Goal: Find contact information: Obtain details needed to contact an individual or organization

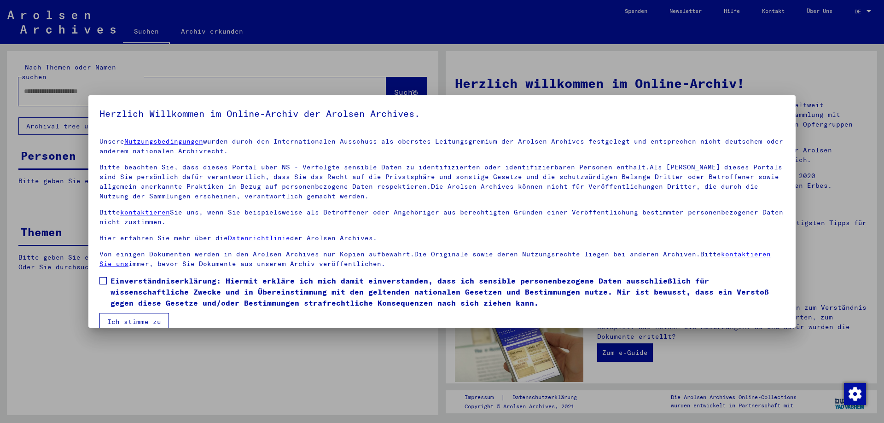
click at [536, 87] on div at bounding box center [442, 211] width 884 height 423
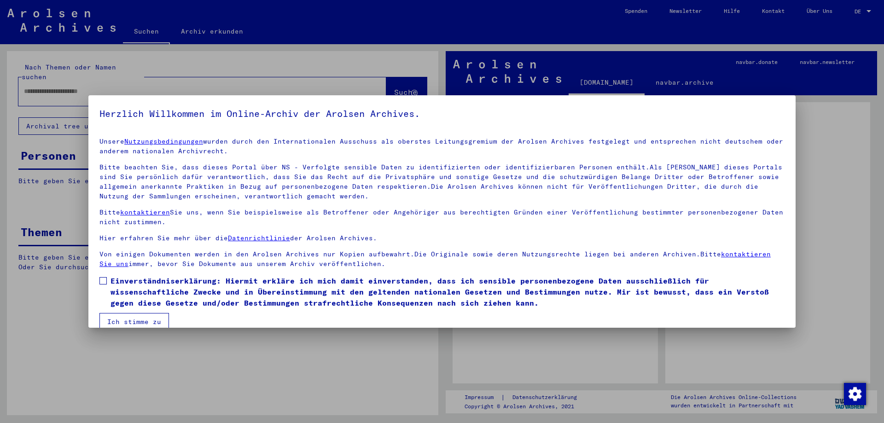
click at [162, 298] on span "Einverständniserklärung: Hiermit erkläre ich mich damit einverstanden, dass ich…" at bounding box center [447, 291] width 674 height 33
click at [138, 319] on button "Ich stimme zu" at bounding box center [133, 321] width 69 height 17
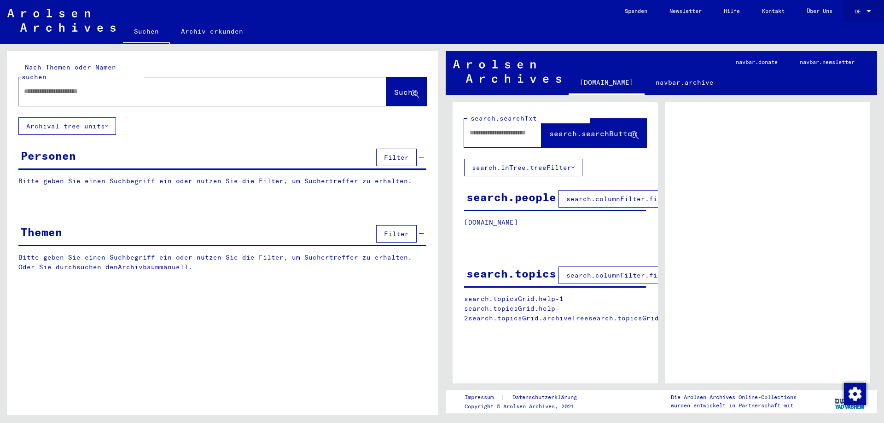
click at [858, 15] on div "DE DE" at bounding box center [863, 9] width 18 height 16
click at [849, 20] on span "English" at bounding box center [852, 16] width 37 height 17
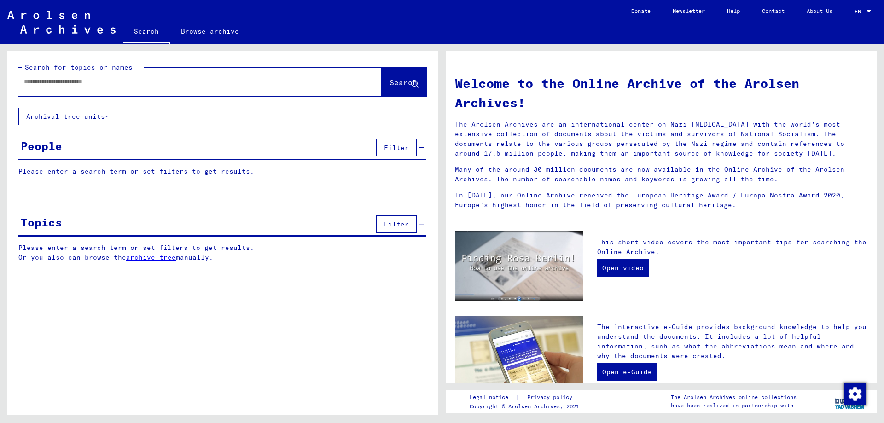
click at [733, 16] on link "Help" at bounding box center [733, 11] width 35 height 22
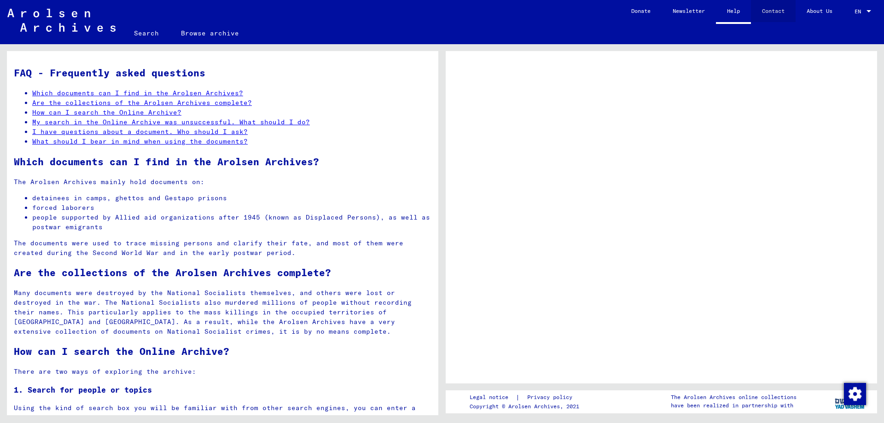
click at [768, 15] on link "Contact" at bounding box center [773, 11] width 45 height 22
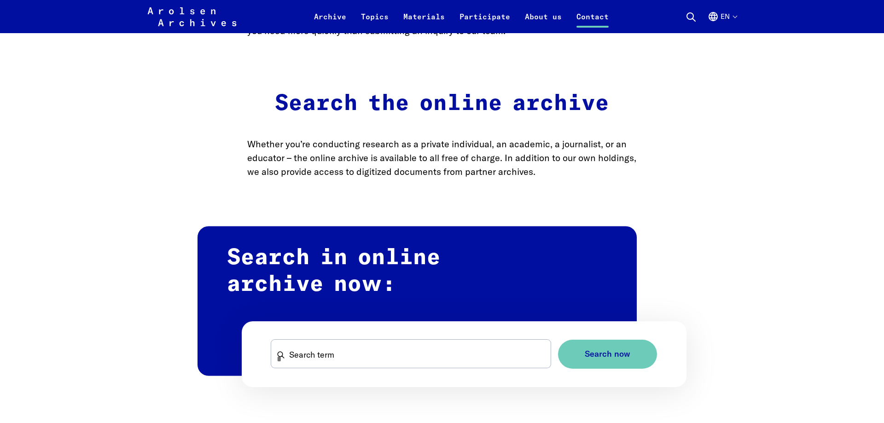
scroll to position [798, 0]
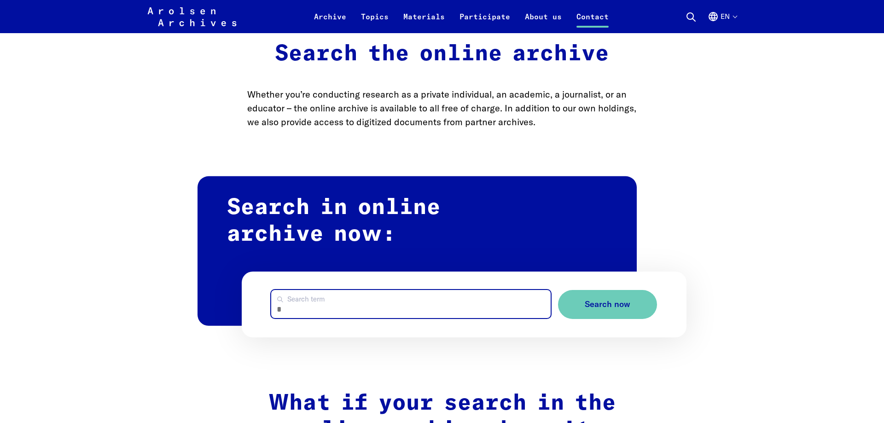
click at [334, 290] on input "Search term" at bounding box center [410, 304] width 279 height 28
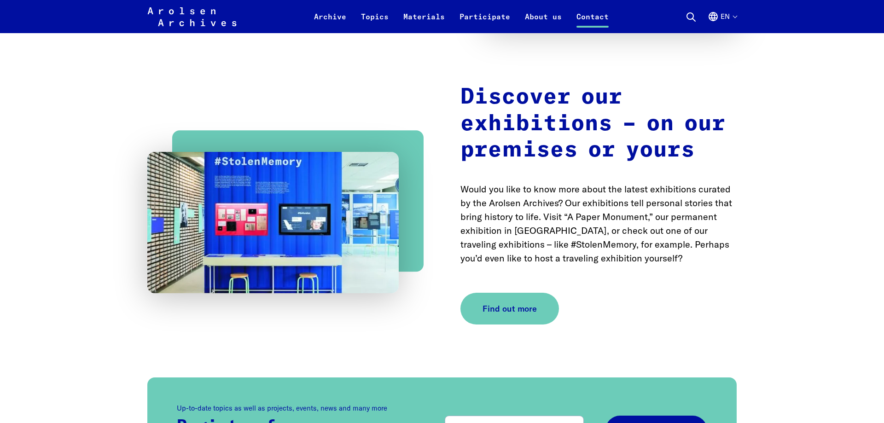
scroll to position [2831, 0]
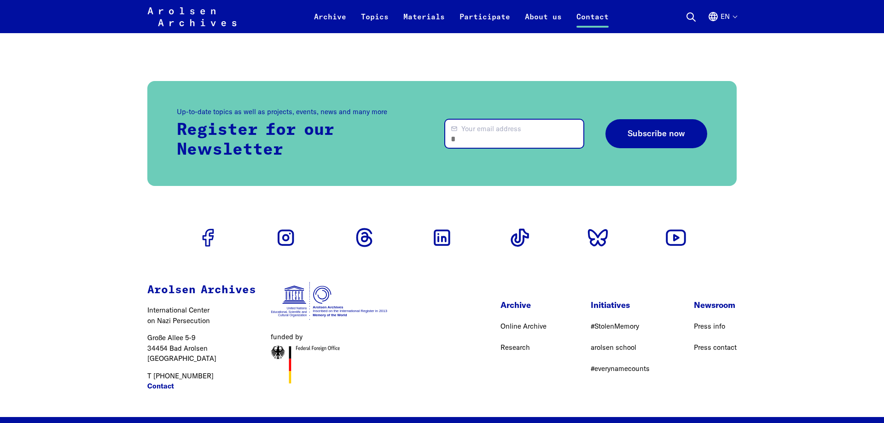
click at [530, 120] on input "Your email address" at bounding box center [514, 134] width 138 height 28
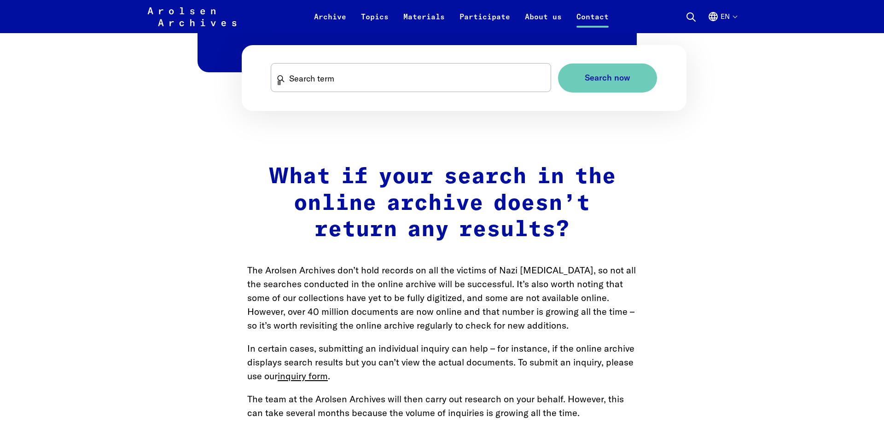
scroll to position [1094, 0]
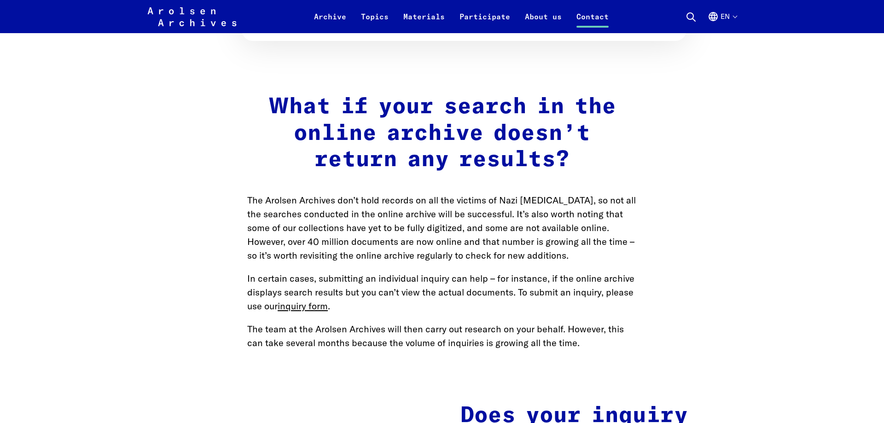
click at [394, 272] on p "In certain cases, submitting an individual inquiry can help – for instance, if …" at bounding box center [441, 292] width 389 height 41
